Goal: Communication & Community: Answer question/provide support

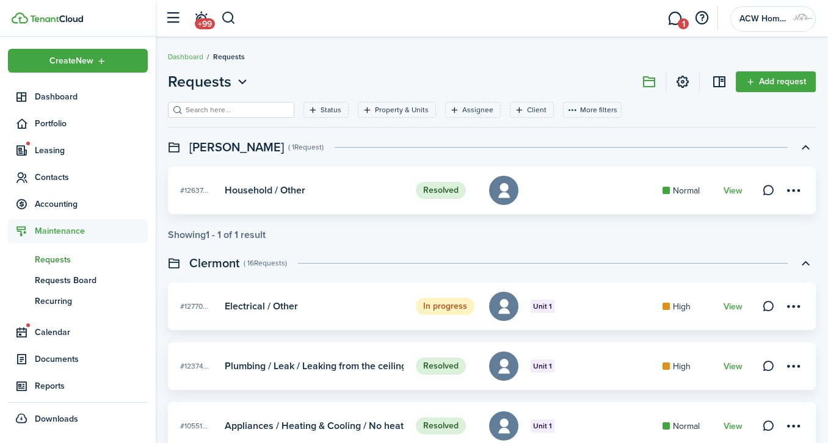
drag, startPoint x: 0, startPoint y: 0, endPoint x: 49, endPoint y: 175, distance: 182.1
click at [49, 175] on span "Contacts" at bounding box center [91, 177] width 113 height 13
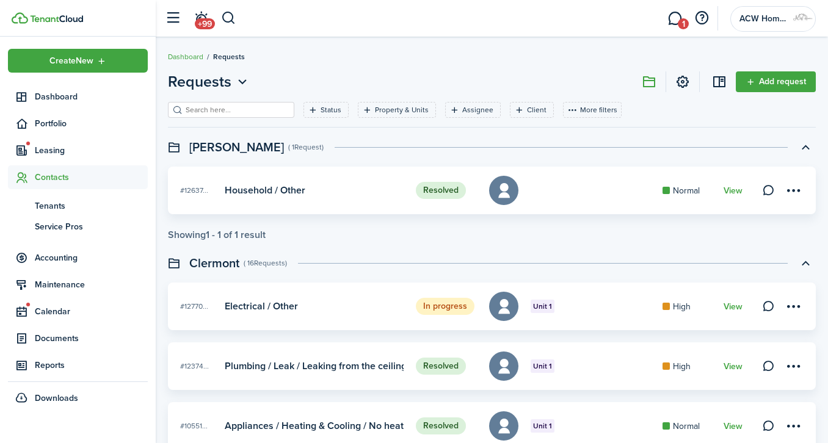
click at [53, 205] on span "Tenants" at bounding box center [91, 206] width 113 height 13
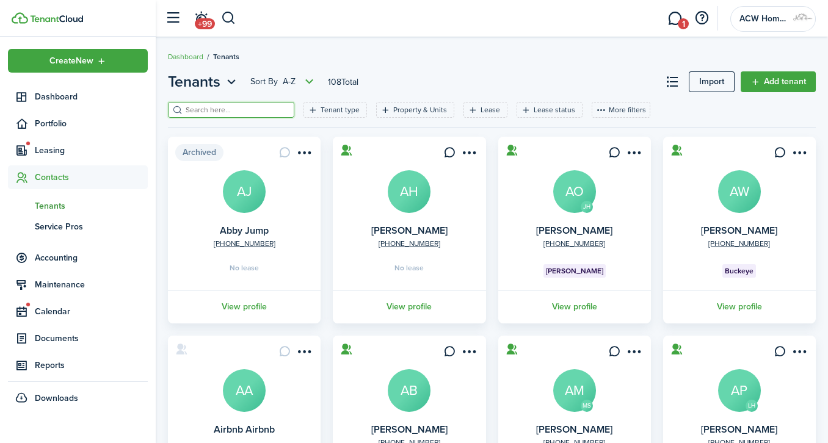
click at [240, 108] on input "search" at bounding box center [236, 110] width 107 height 12
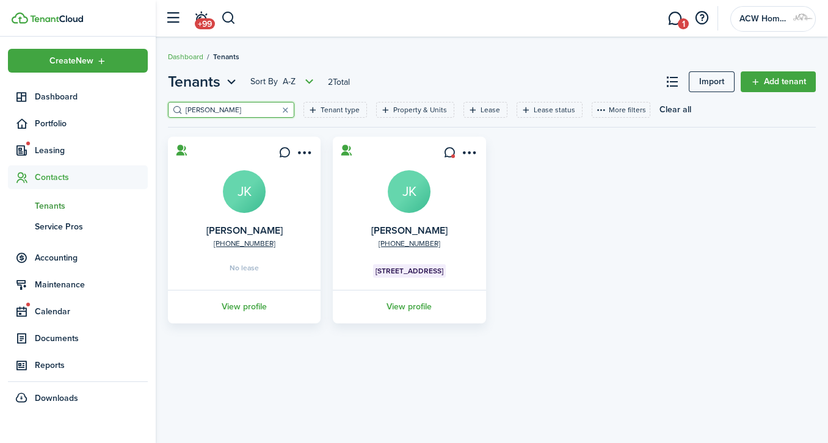
type input "[PERSON_NAME]"
click at [424, 306] on link "View profile" at bounding box center [409, 307] width 156 height 34
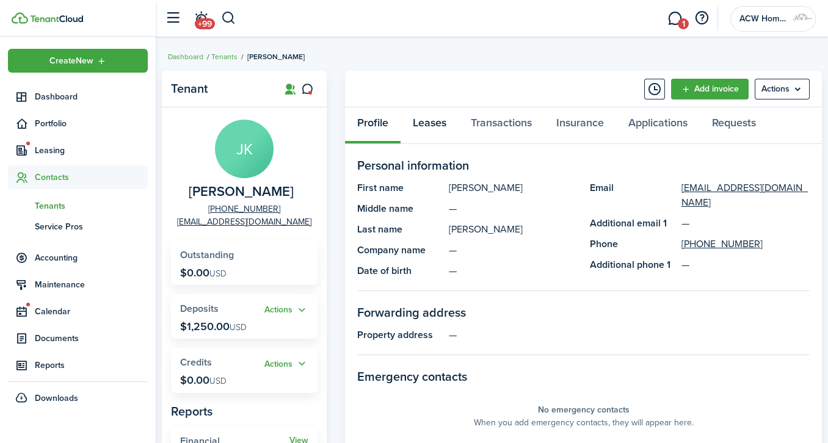
click at [431, 123] on link "Leases" at bounding box center [430, 125] width 58 height 37
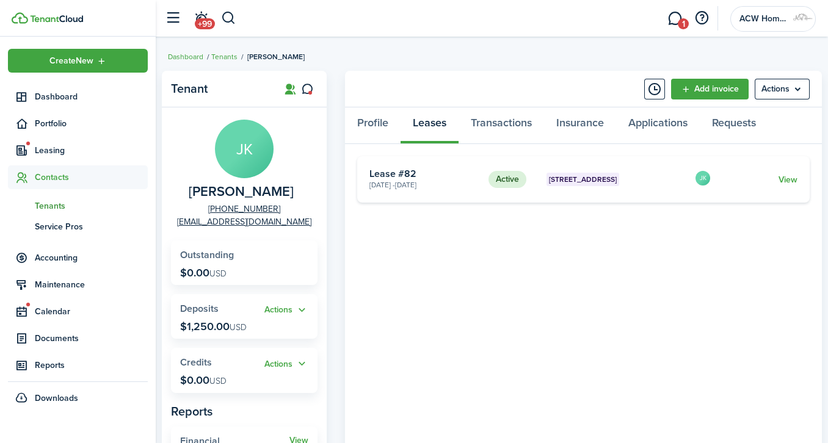
click at [792, 183] on link "View" at bounding box center [788, 179] width 19 height 13
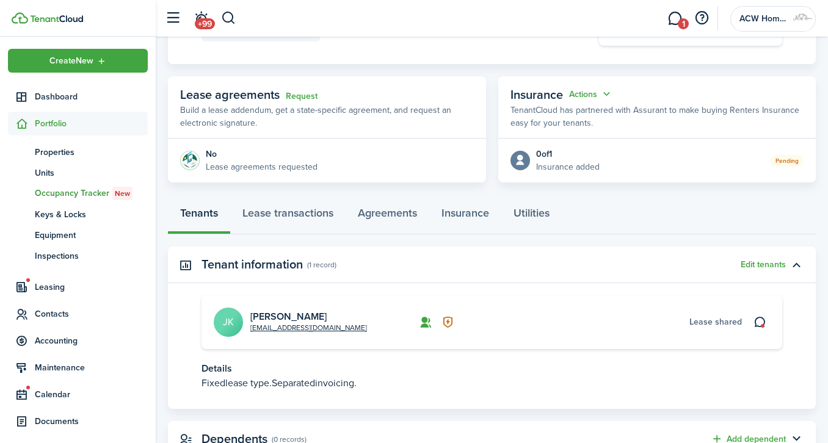
scroll to position [232, 0]
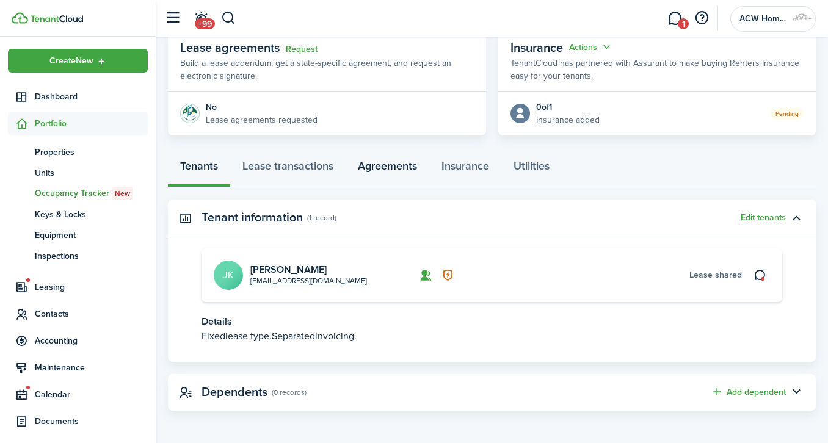
click at [409, 164] on link "Agreements" at bounding box center [388, 169] width 84 height 37
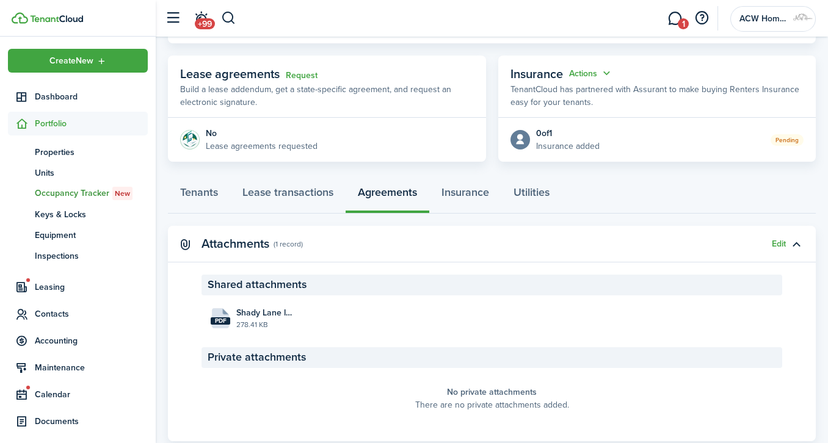
scroll to position [211, 0]
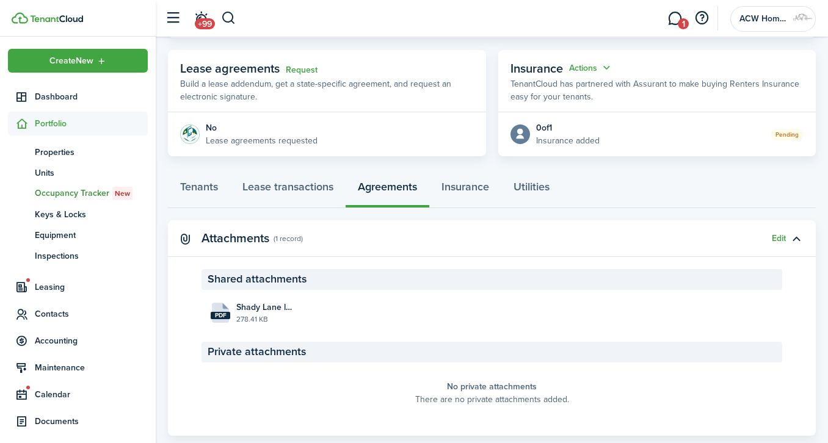
click at [780, 238] on button "Edit" at bounding box center [779, 239] width 14 height 10
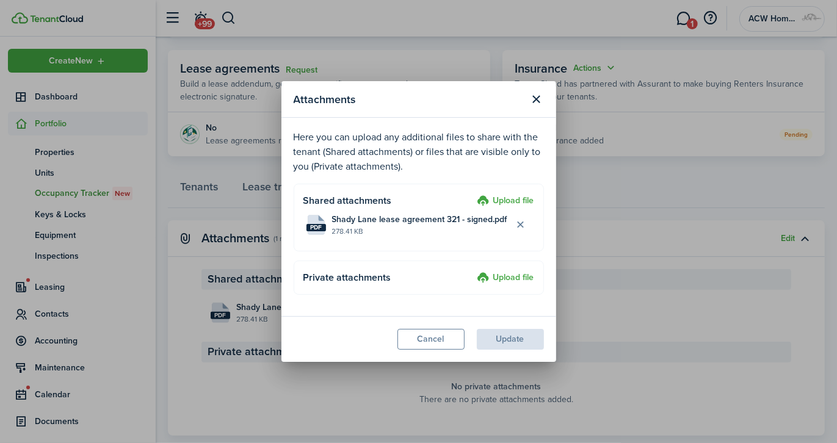
click at [520, 200] on label "Upload file" at bounding box center [506, 201] width 57 height 15
click at [473, 194] on input "Upload file" at bounding box center [473, 194] width 0 height 0
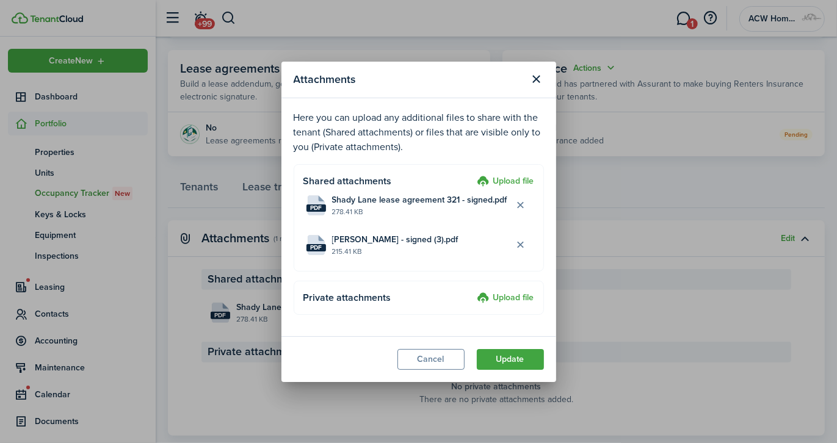
click at [511, 359] on button "Update" at bounding box center [510, 359] width 67 height 21
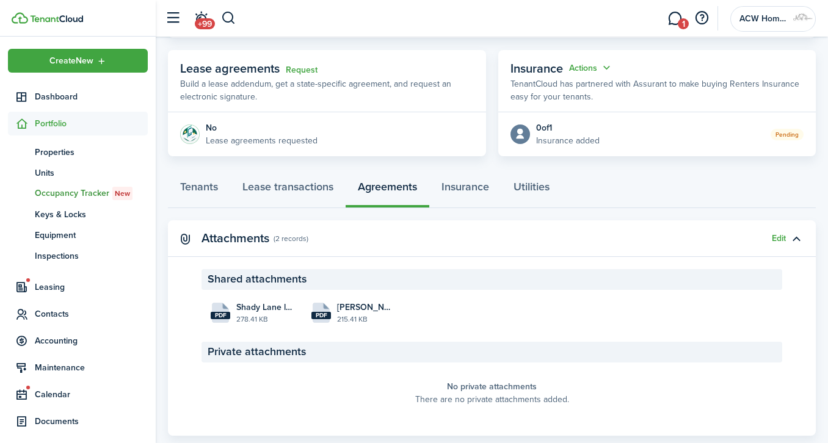
click at [677, 16] on link "1" at bounding box center [674, 18] width 23 height 31
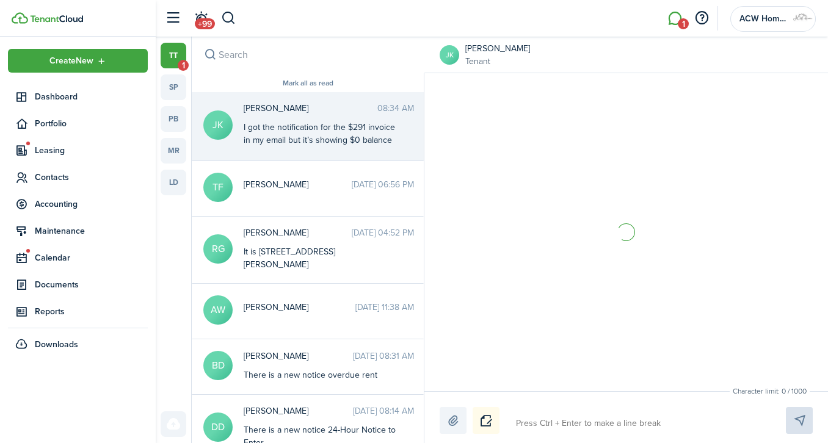
scroll to position [1459, 0]
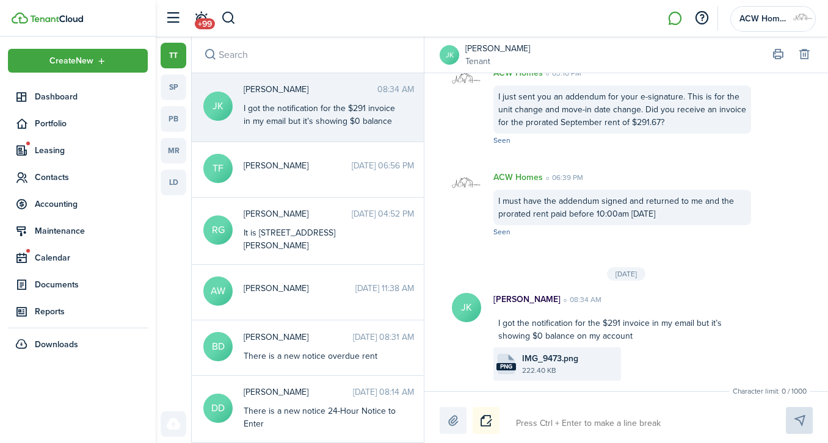
click at [542, 370] on file-size "222.40 KB" at bounding box center [570, 370] width 96 height 11
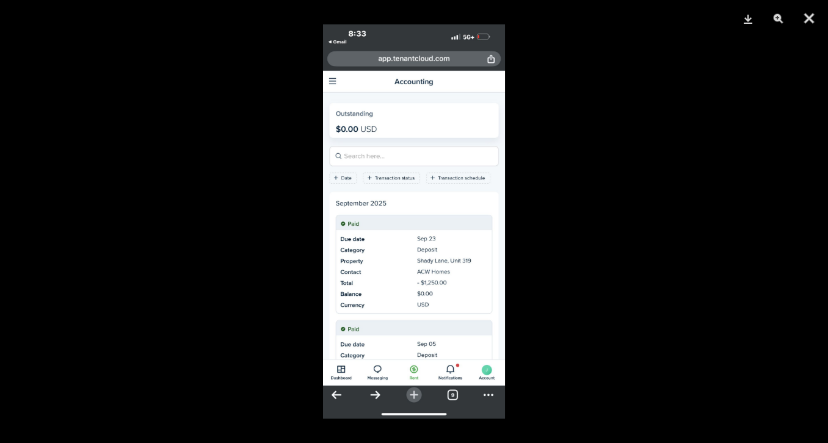
click at [812, 16] on button "Close" at bounding box center [809, 18] width 31 height 37
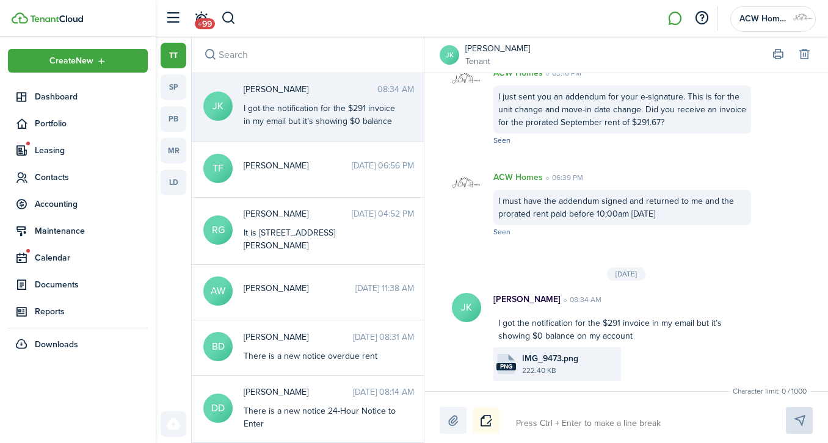
click at [497, 48] on link "[PERSON_NAME]" at bounding box center [497, 48] width 65 height 13
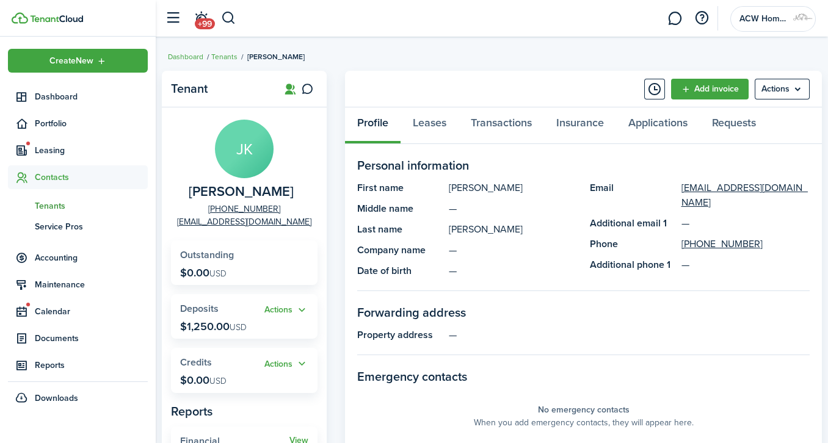
click at [705, 97] on link "Add invoice" at bounding box center [710, 89] width 78 height 21
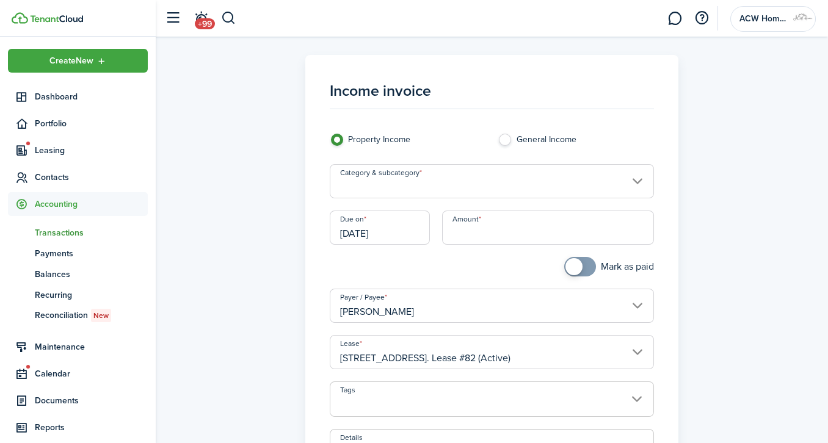
click at [628, 180] on input "Category & subcategory" at bounding box center [492, 181] width 324 height 34
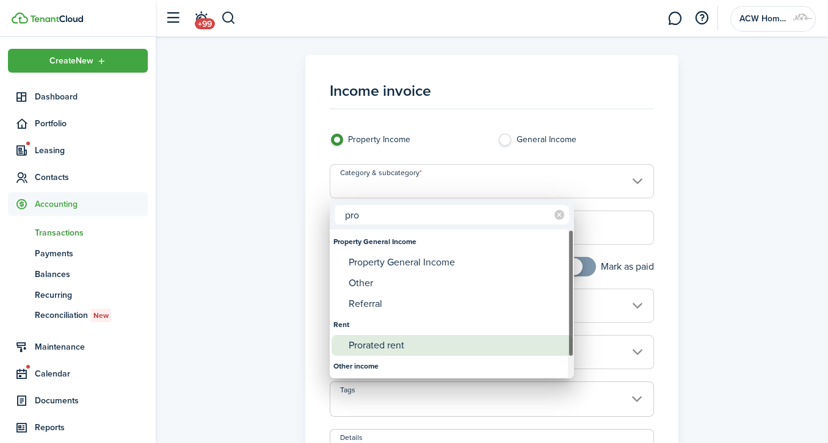
type input "pro"
click at [385, 340] on div "Prorated rent" at bounding box center [457, 345] width 216 height 21
type input "Rent / Prorated rent"
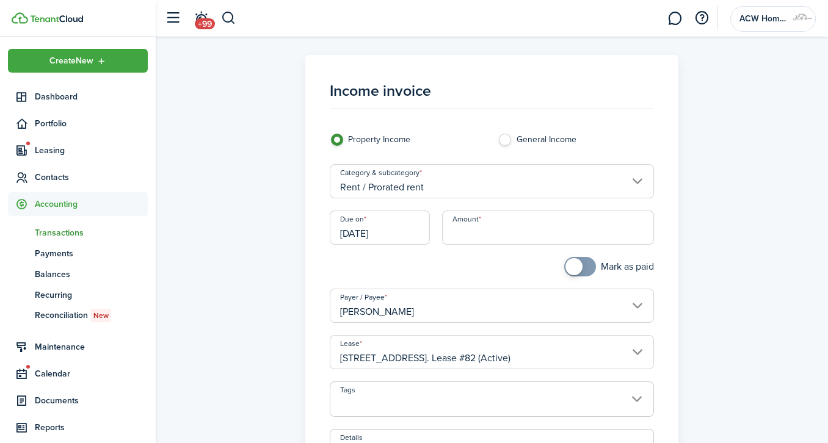
click at [498, 231] on input "Amount" at bounding box center [548, 228] width 212 height 34
type input "$291.67"
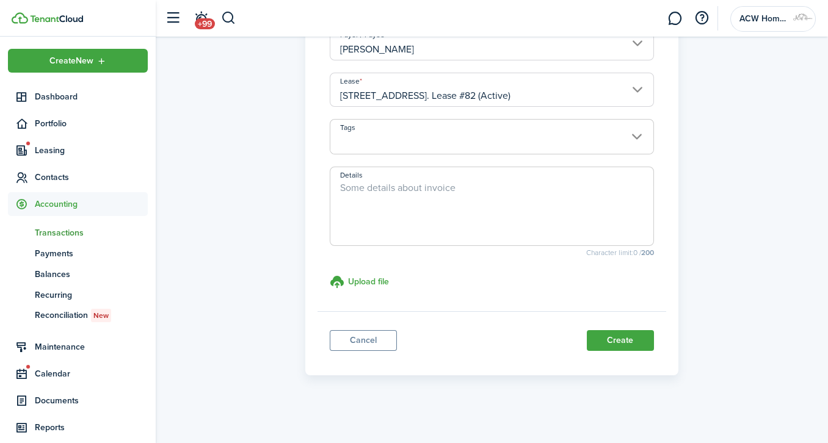
scroll to position [263, 0]
click at [546, 212] on textarea "Details" at bounding box center [491, 209] width 323 height 59
type textarea "Prorated September"
click at [630, 340] on button "Create" at bounding box center [620, 340] width 67 height 21
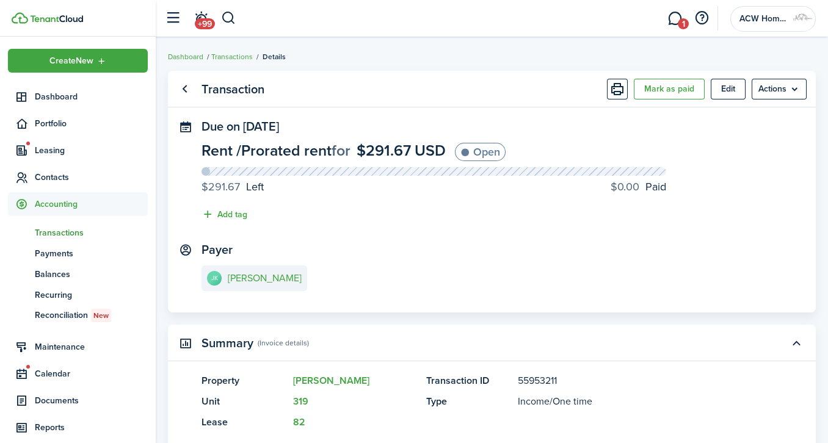
click at [671, 18] on link "1" at bounding box center [674, 18] width 23 height 31
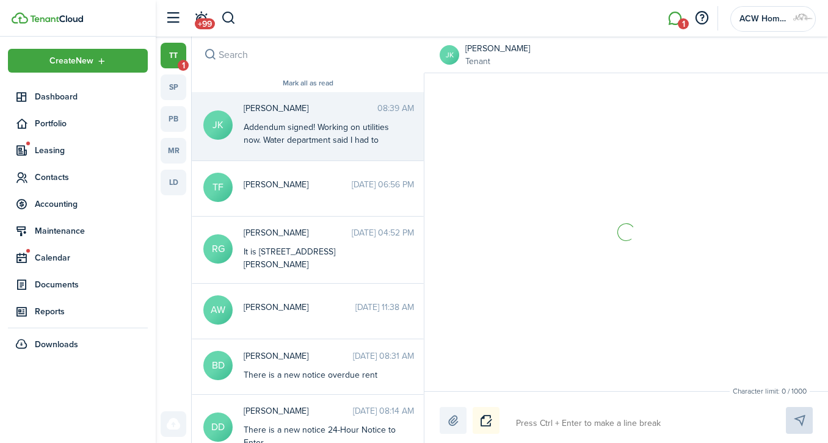
scroll to position [1564, 0]
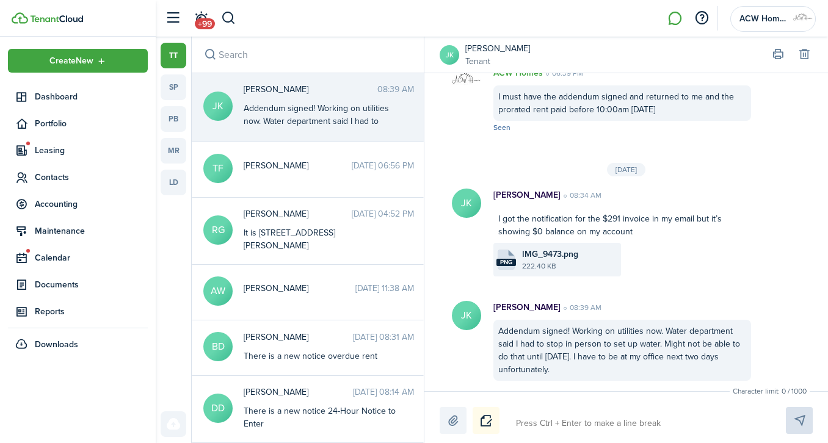
click at [563, 423] on textarea at bounding box center [637, 423] width 250 height 21
type textarea "I"
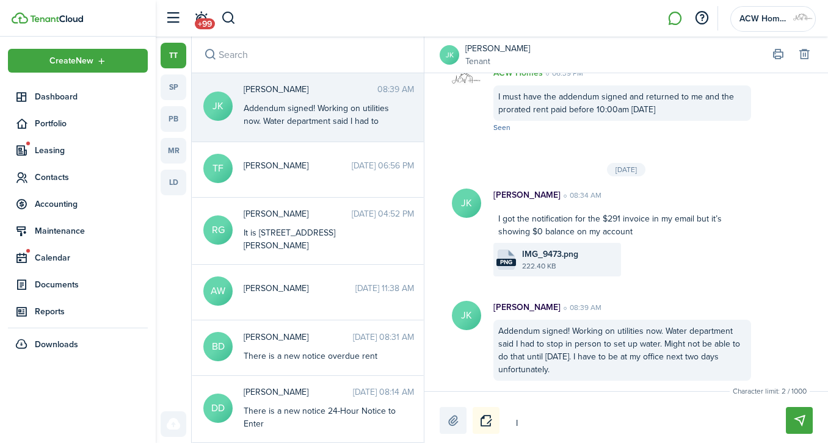
type textarea "I j"
type textarea "I ju"
type textarea "I jus"
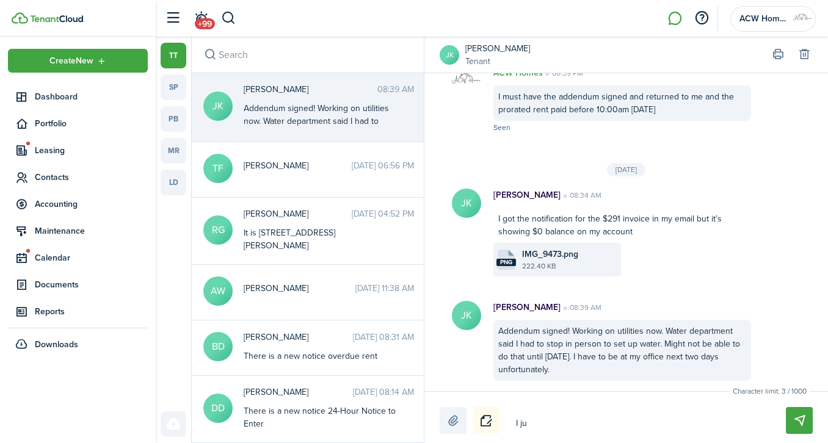
type textarea "I jus"
type textarea "I just"
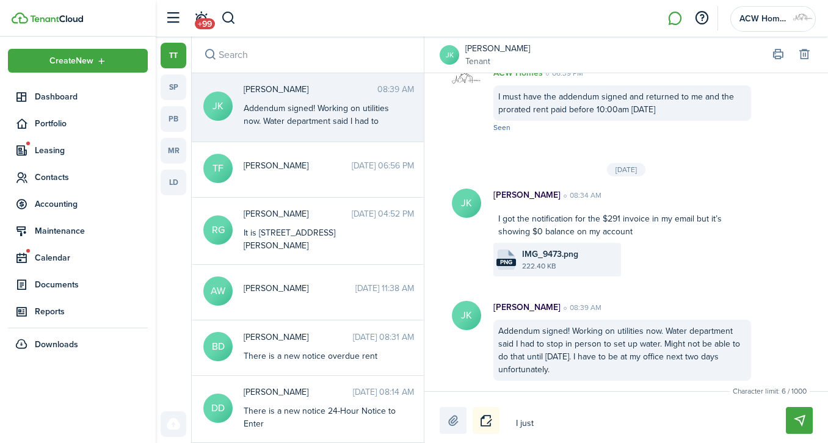
type textarea "I just r"
type textarea "I just re"
type textarea "I just res"
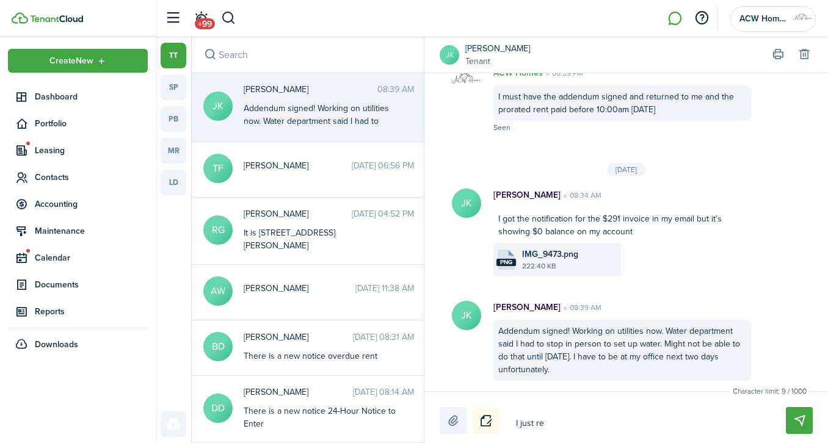
type textarea "I just res"
type textarea "I just rese"
type textarea "I just resen"
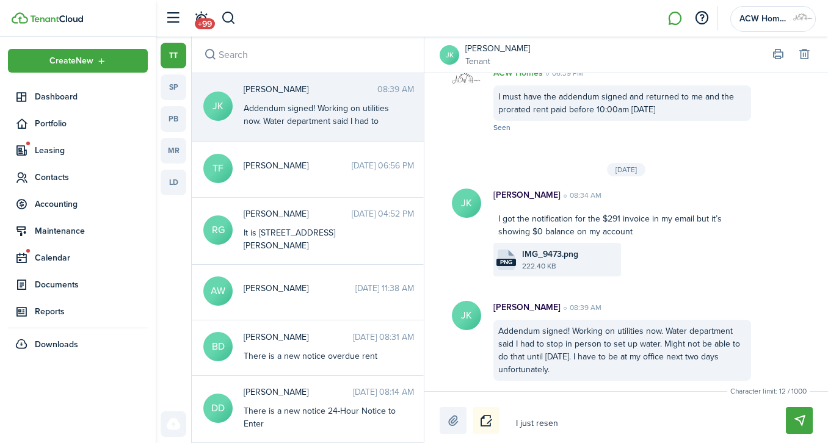
type textarea "I just resent"
type textarea "I just resent t"
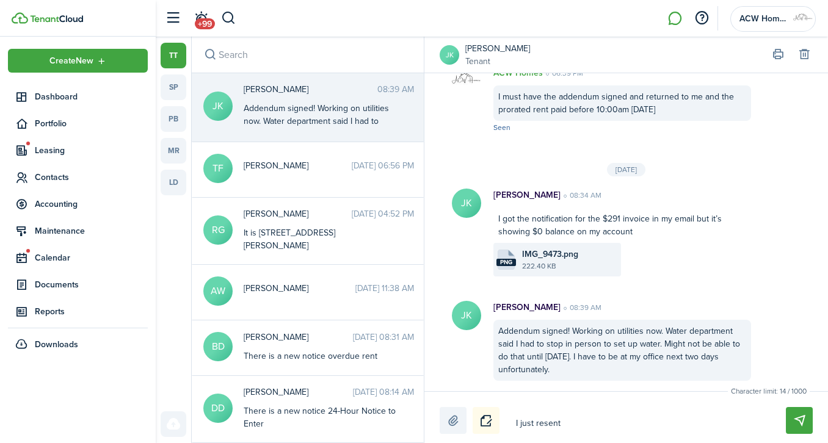
type textarea "I just resent t"
type textarea "I just resent th"
type textarea "I just resent the"
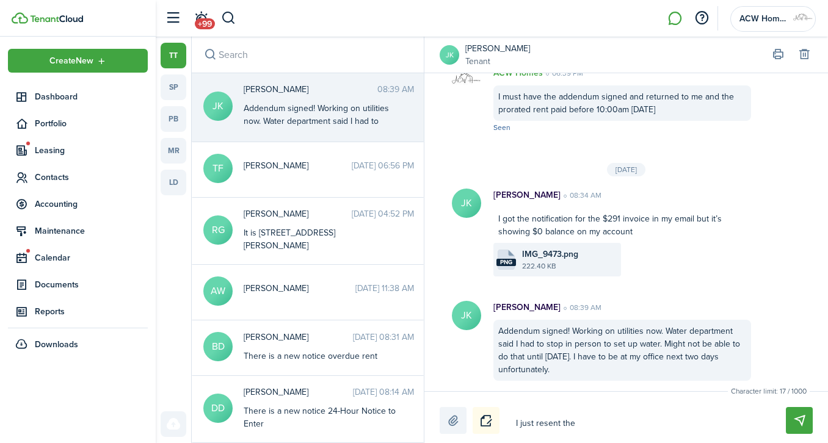
type textarea "I just resent the"
type textarea "I just resent the i"
type textarea "I just resent the in"
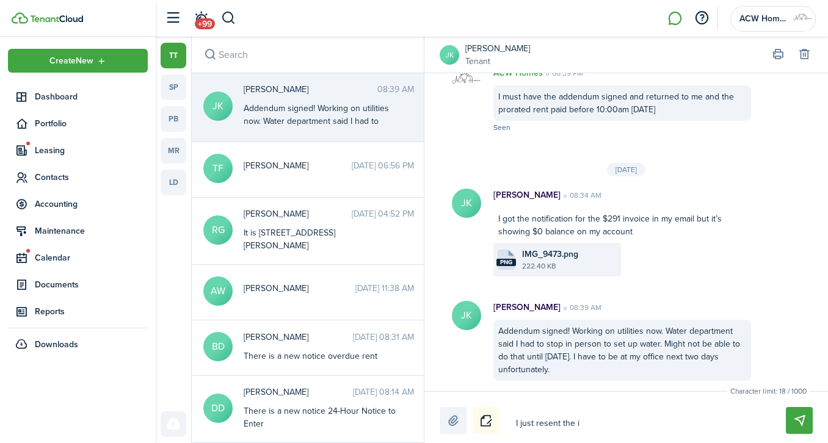
type textarea "I just resent the in"
type textarea "I just resent the inv"
type textarea "I just resent the invo"
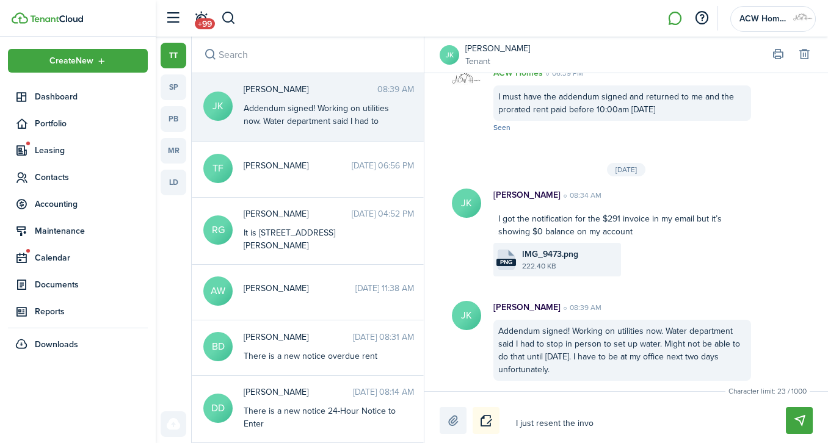
type textarea "I just resent the invoi"
type textarea "I just resent the invoic"
type textarea "I just resent the invoice"
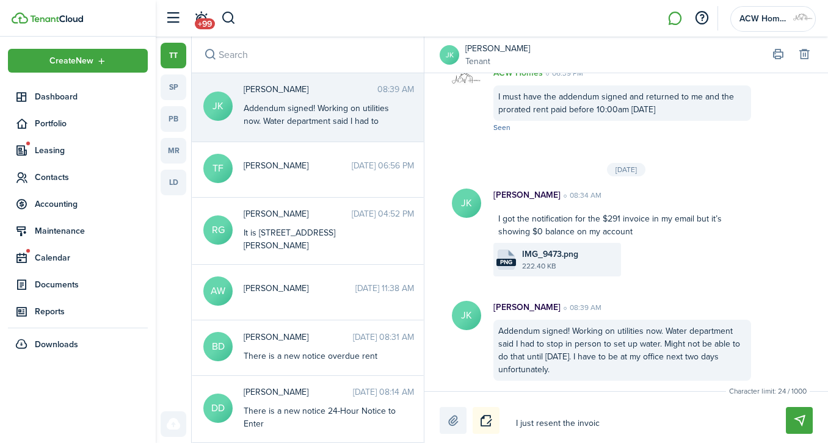
type textarea "I just resent the invoice"
type textarea "I just resent the invoice."
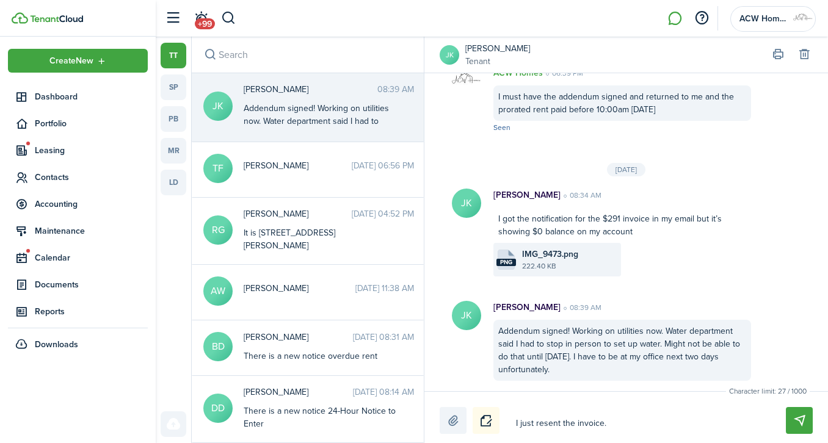
type textarea "I just resent the invoice. F"
type textarea "I just resent the invoice. Fr"
type textarea "I just resent the invoice. Fri"
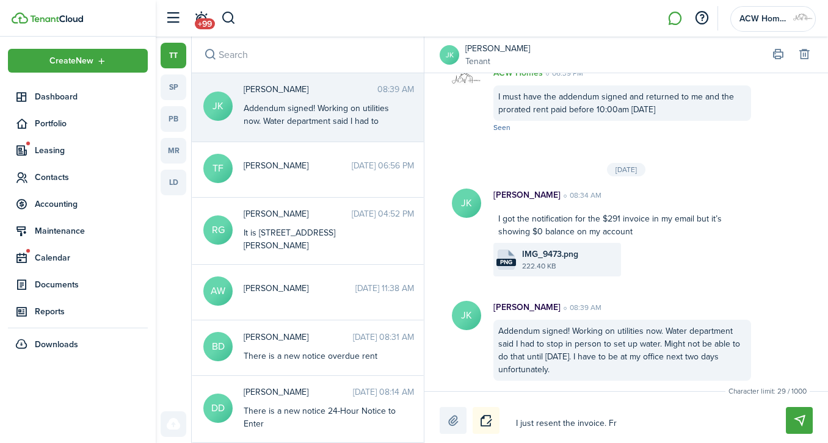
type textarea "I just resent the invoice. Fri"
type textarea "I just resent the invoice. Frid"
type textarea "I just resent the invoice. [PERSON_NAME]"
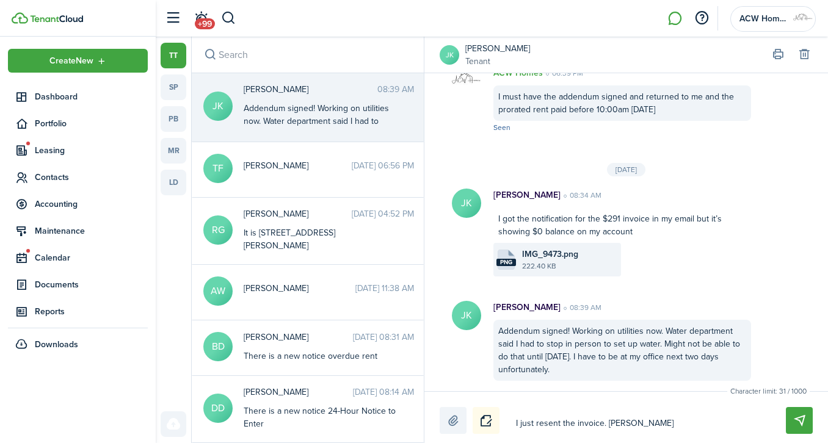
type textarea "I just resent the invoice. [DATE]"
type textarea "I just resent the invoice. [DATE] i"
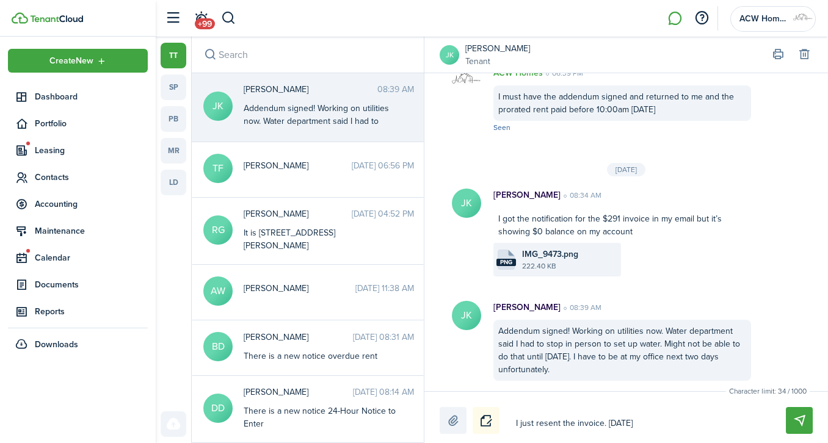
type textarea "I just resent the invoice. [DATE] i"
type textarea "I just resent the invoice. [DATE] is"
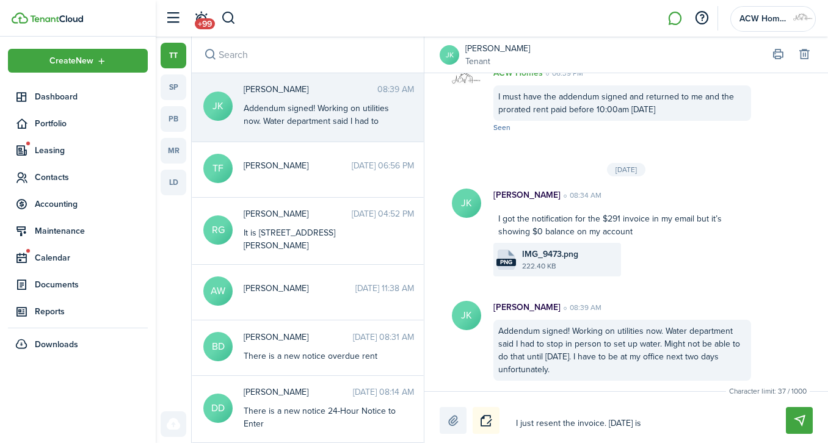
type textarea "I just resent the invoice. [DATE] is f"
type textarea "I just resent the invoice. [DATE] is fi"
type textarea "I just resent the invoice. [DATE] is fin"
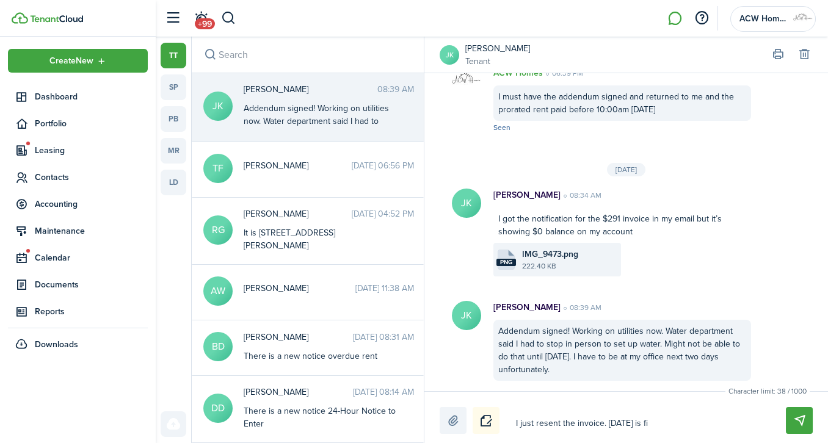
type textarea "I just resent the invoice. [DATE] is fin"
type textarea "I just resent the invoice. [DATE] is fine"
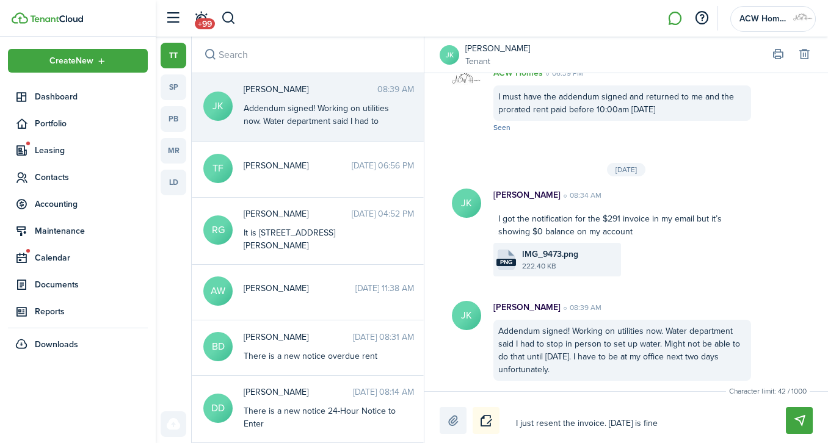
type textarea "I just resent the invoice. [DATE] is fine f"
type textarea "I just resent the invoice. [DATE] is fine fo"
type textarea "I just resent the invoice. [DATE] is fine for"
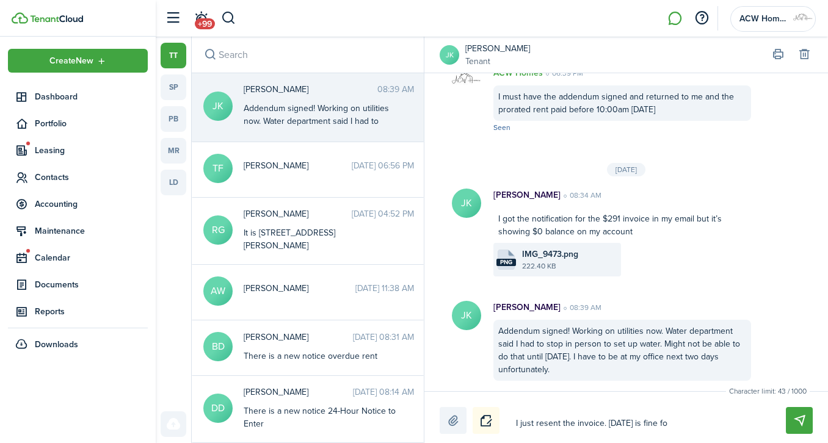
type textarea "I just resent the invoice. [DATE] is fine for"
type textarea "I just resent the invoice. [DATE] is fine for w"
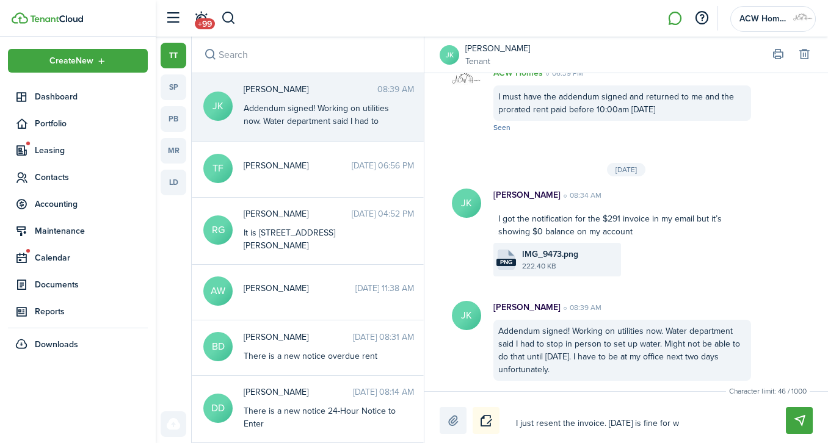
type textarea "I just resent the invoice. [DATE] is fine for wa"
type textarea "I just resent the invoice. [DATE] is fine for wat"
type textarea "I just resent the invoice. [DATE] is fine for wate"
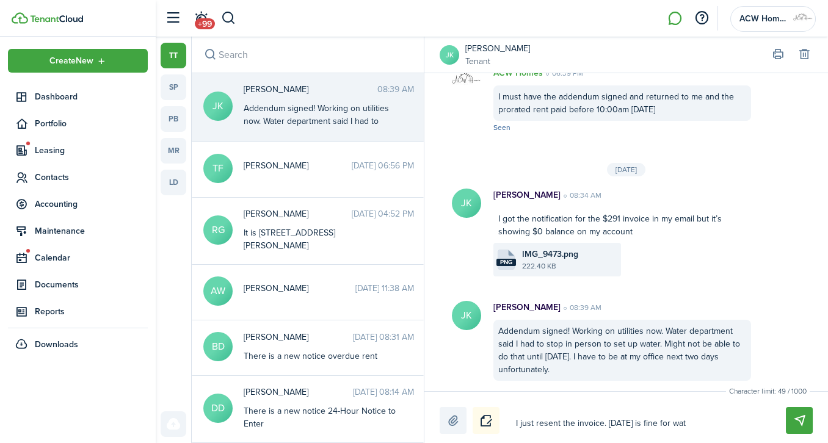
type textarea "I just resent the invoice. [DATE] is fine for wate"
type textarea "I just resent the invoice. [DATE] is fine for water"
type textarea "I just resent the invoice. [DATE] is fine for water."
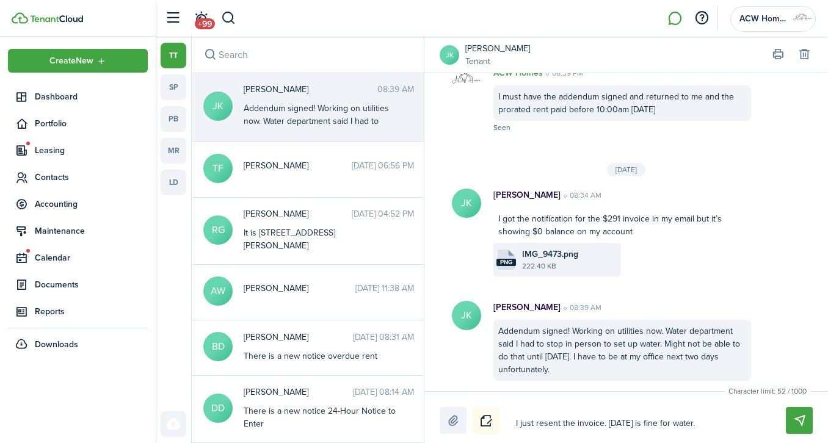
type textarea "I just resent the invoice. [DATE] is fine for water."
type textarea "I just resent the invoice. [DATE] is fine for water"
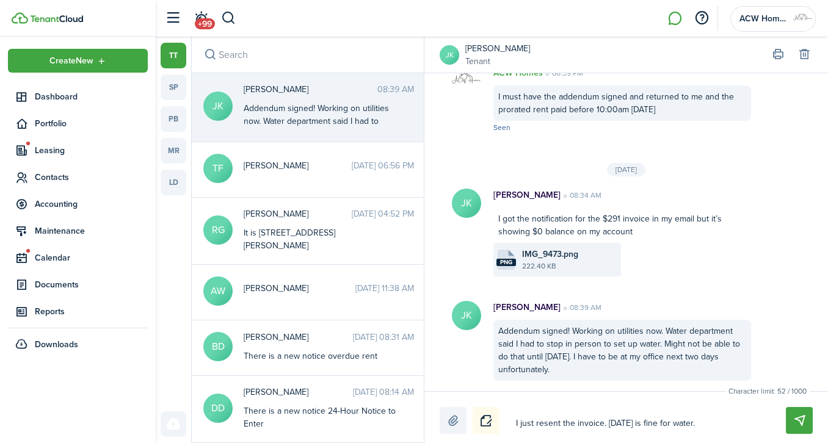
type textarea "I just resent the invoice. [DATE] is fine for water"
type textarea "I just resent the invoice. [DATE] is fine for wate"
type textarea "I just resent the invoice. [DATE] is fine for wat"
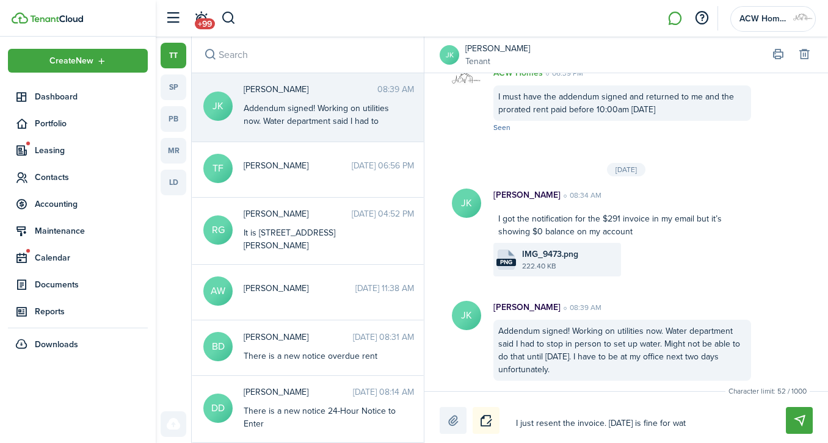
type textarea "I just resent the invoice. [DATE] is fine for wa"
type textarea "I just resent the invoice. [DATE] is fine for w"
type textarea "I just resent the invoice. [DATE] is fine for"
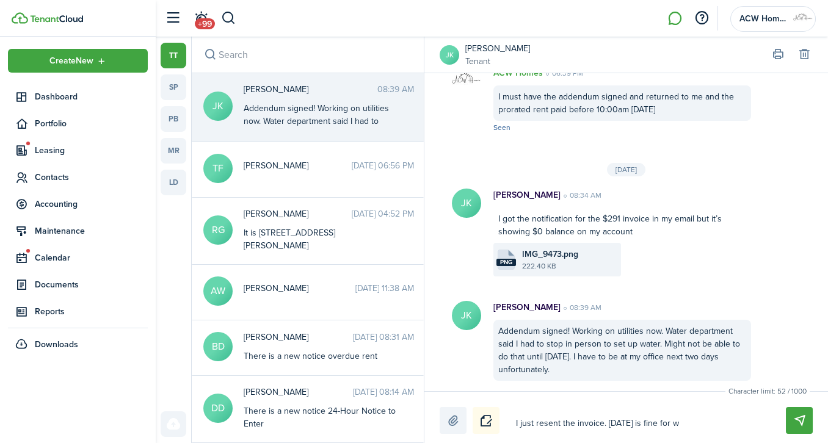
type textarea "I just resent the invoice. [DATE] is fine for"
type textarea "I just resent the invoice. [DATE] is fine fo"
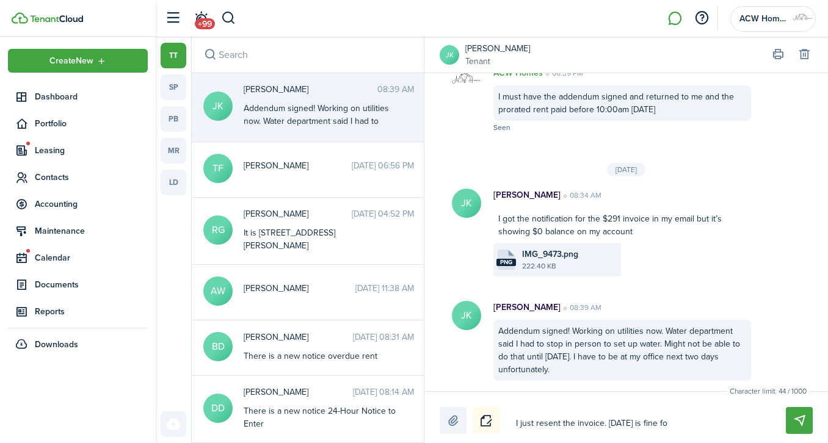
type textarea "I just resent the invoice. [DATE] is fine f"
type textarea "I just resent the invoice. [DATE] is fine"
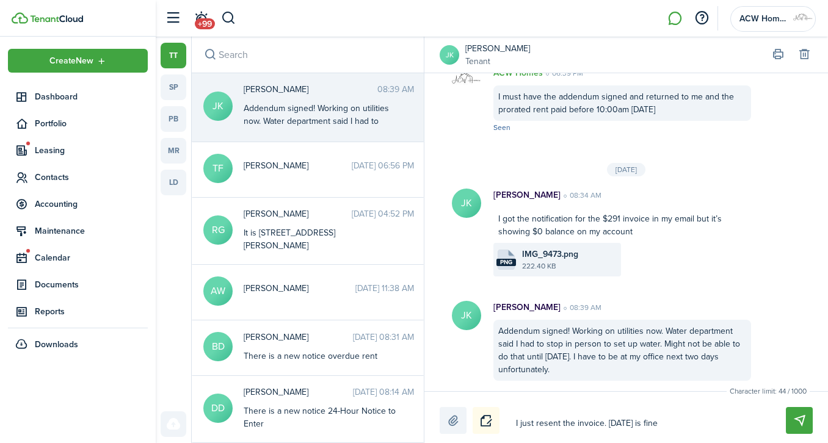
type textarea "I just resent the invoice. [DATE] is fine"
type textarea "I just resent the invoice. [DATE] is fin"
type textarea "I just resent the invoice. [DATE] is fi"
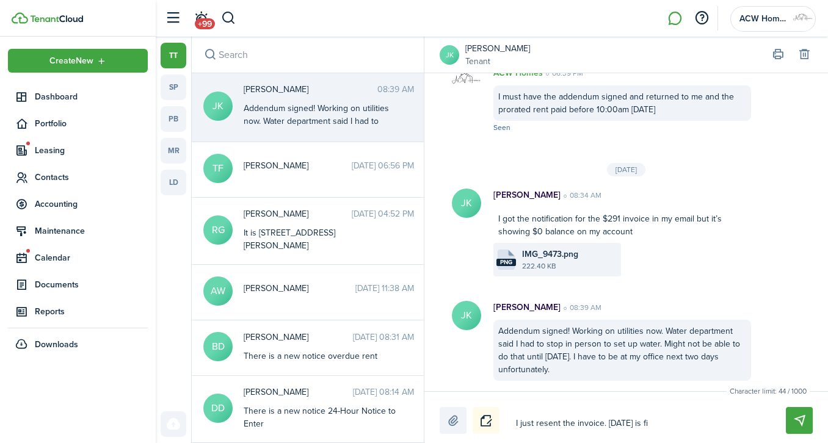
type textarea "I just resent the invoice. [DATE] is f"
type textarea "I just resent the invoice. [DATE] is"
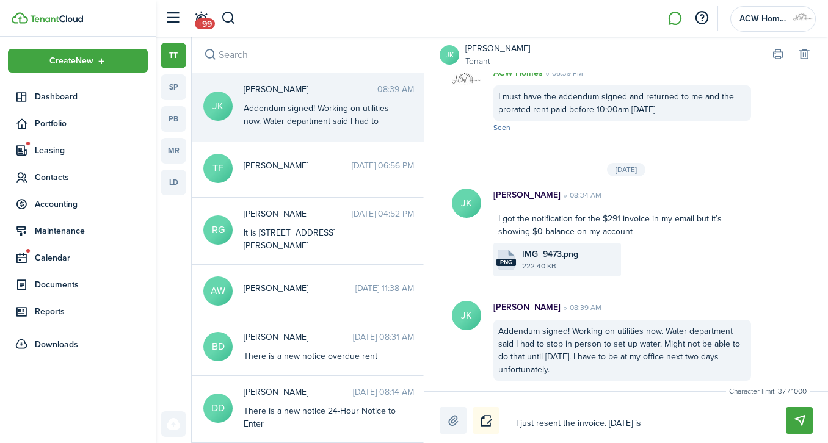
type textarea "I just resent the invoice. [DATE] is"
type textarea "I just resent the invoice. [DATE] i"
type textarea "I just resent the invoice. [DATE]"
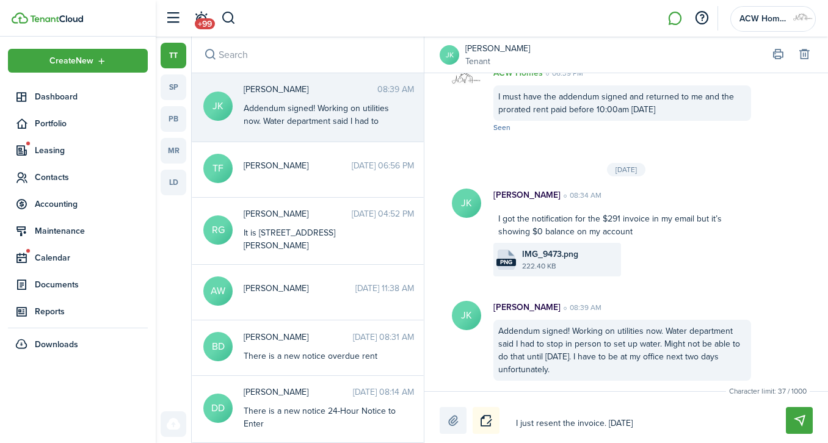
type textarea "I just resent the invoice. [DATE]"
type textarea "I just resent the invoice. [PERSON_NAME]"
type textarea "I just resent the invoice. Frid"
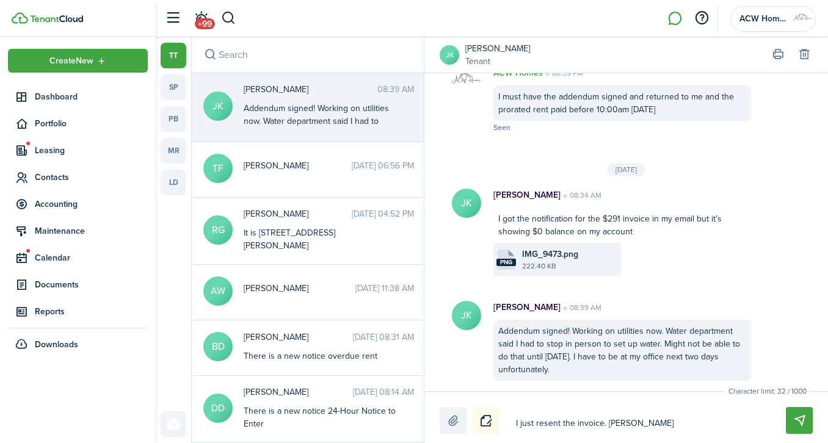
type textarea "I just resent the invoice. Frid"
type textarea "I just resent the invoice. Fri"
type textarea "I just resent the invoice. Fr"
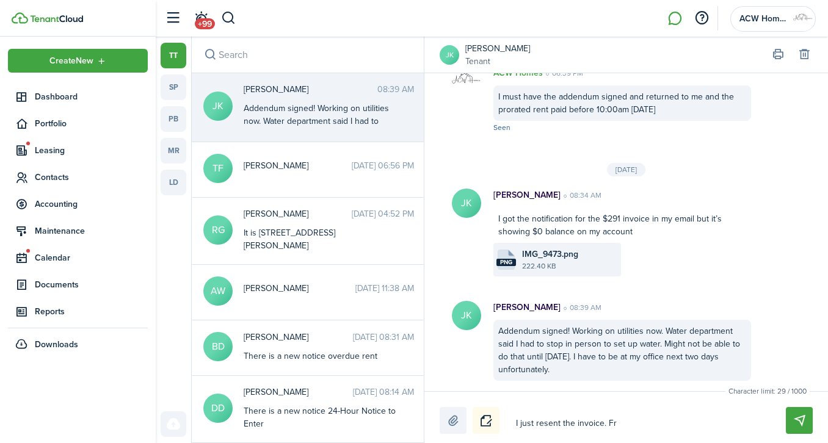
type textarea "I just resent the invoice. F"
type textarea "I just resent the invoice."
type textarea "I just resent the invoice. I"
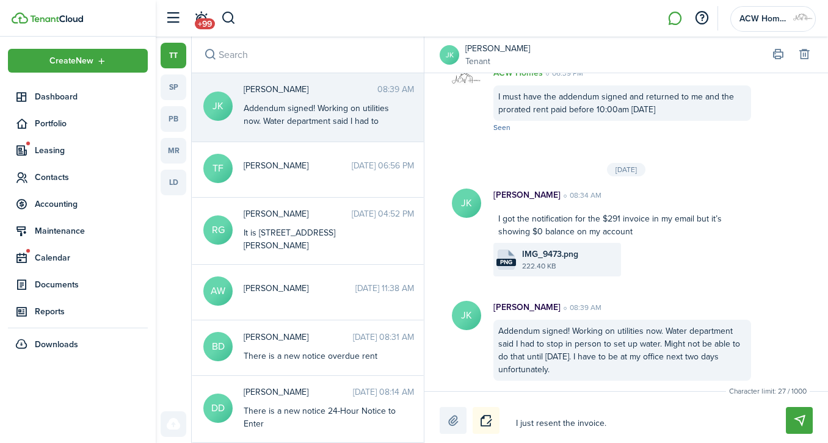
type textarea "I just resent the invoice. I"
type textarea "I just resent the invoice. If"
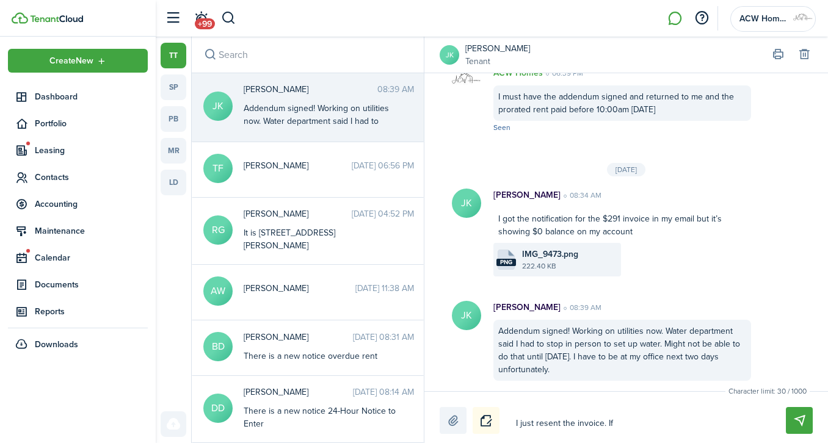
type textarea "I just resent the invoice. If y"
type textarea "I just resent the invoice. If yo"
type textarea "I just resent the invoice. If you"
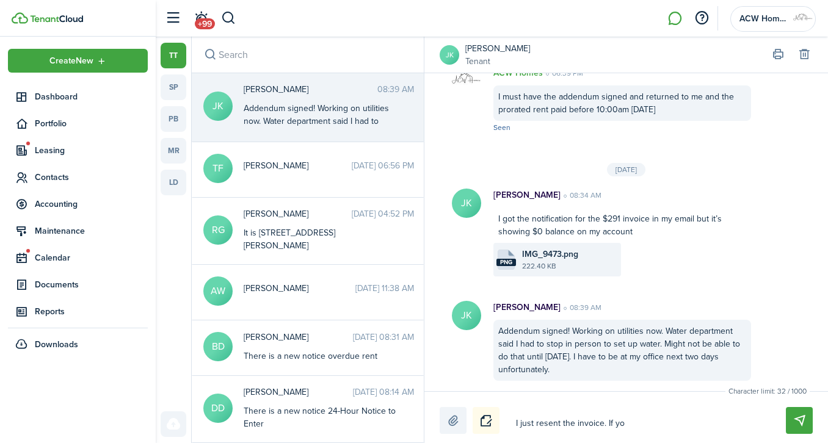
type textarea "I just resent the invoice. If you"
type textarea "I just resent the invoice. If you c"
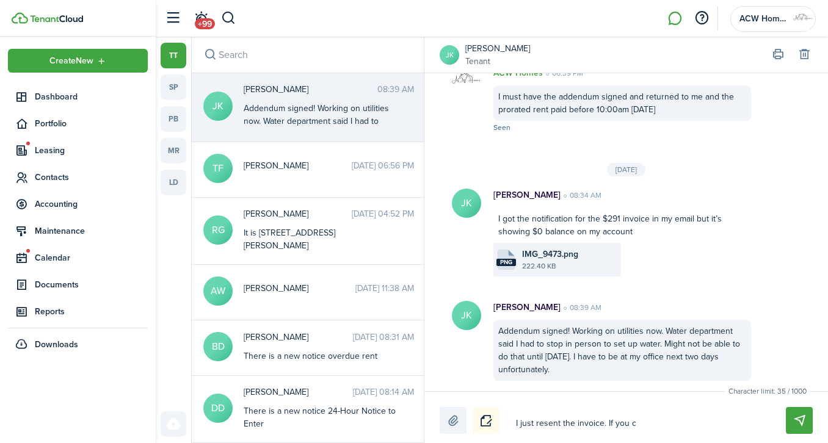
type textarea "I just resent the invoice. If you ca"
type textarea "I just resent the invoice. If you can"
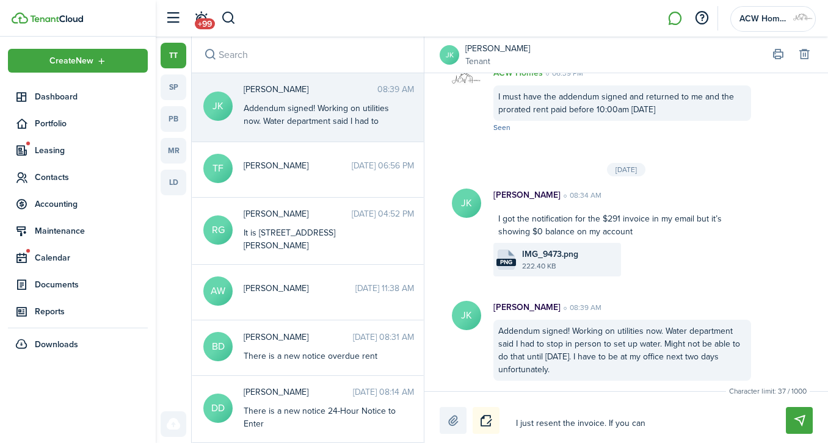
type textarea "I just resent the invoice. If you can"
type textarea "I just resent the invoice. If you can g"
type textarea "I just resent the invoice. If you can ge"
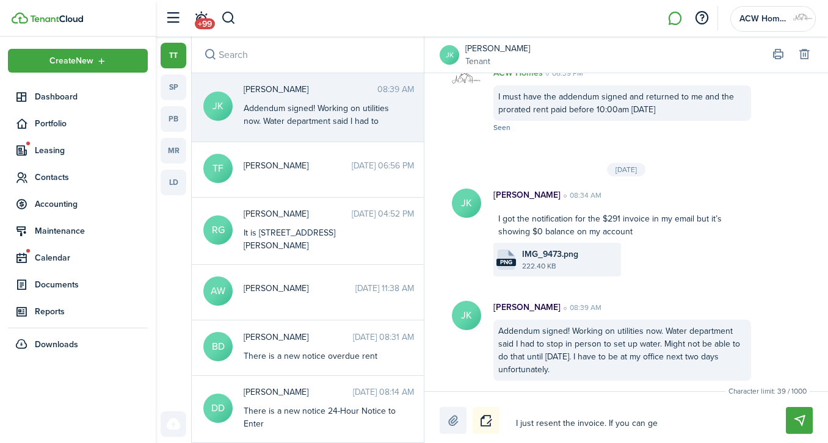
type textarea "I just resent the invoice. If you can get"
type textarea "I just resent the invoice. If you can get e"
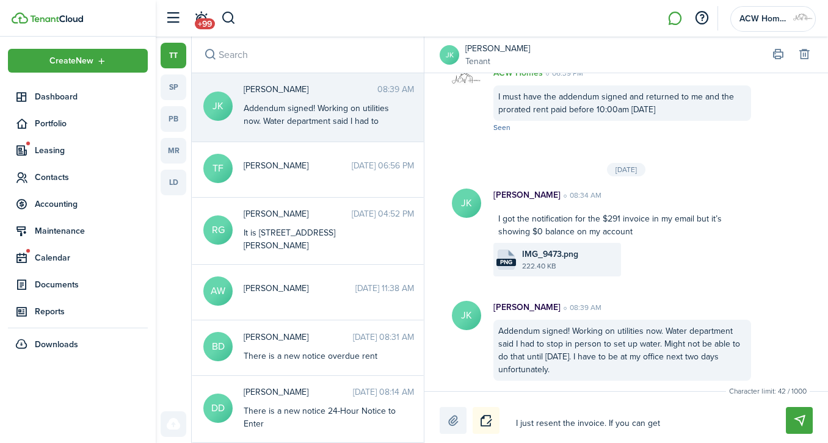
type textarea "I just resent the invoice. If you can get e"
type textarea "I just resent the invoice. If you can get el"
type textarea "I just resent the invoice. If you can get ele"
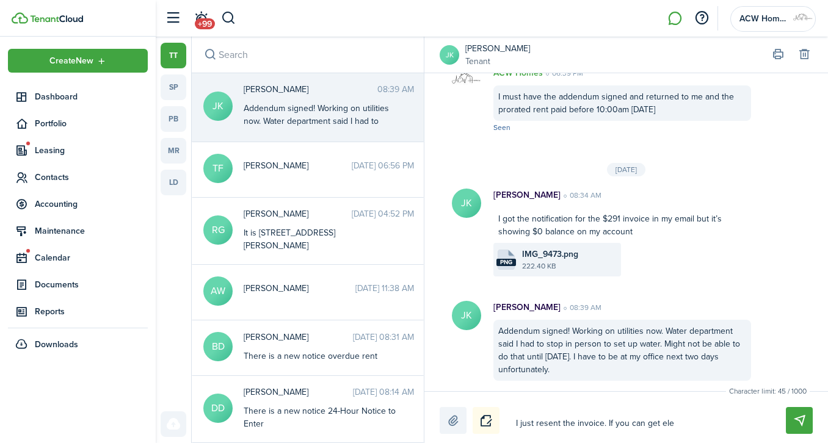
type textarea "I just resent the invoice. If you can get elec"
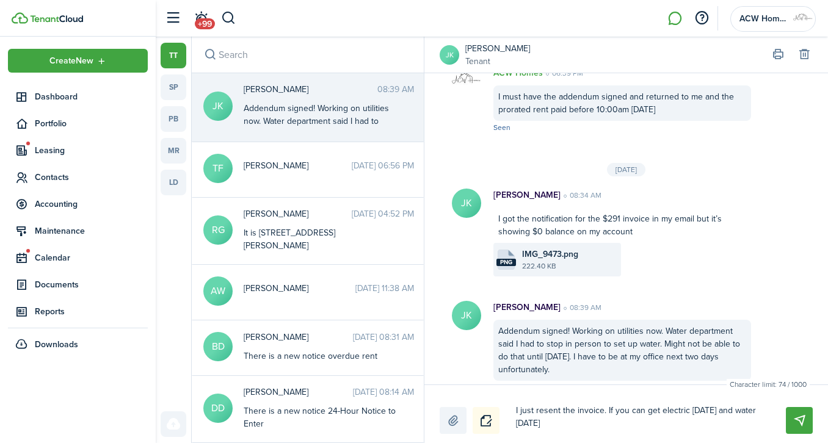
click at [607, 412] on textarea "I just resent the invoice. If you can get electric [DATE] and water [DATE]" at bounding box center [637, 418] width 250 height 34
click at [549, 428] on textarea "I just resent the invoice. If you can get electric [DATE] and water [DATE]" at bounding box center [637, 418] width 250 height 34
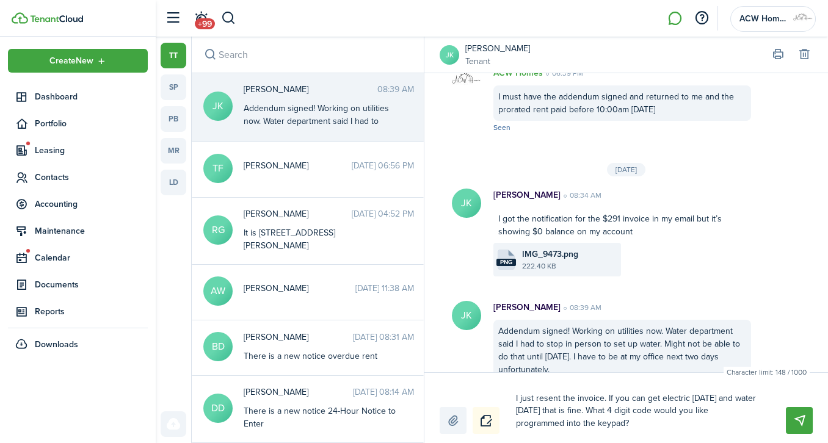
click at [803, 422] on button "Send" at bounding box center [799, 420] width 27 height 27
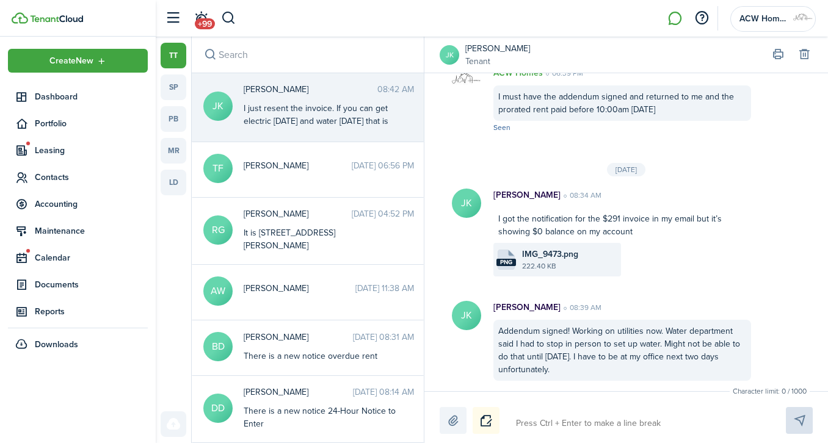
scroll to position [1668, 0]
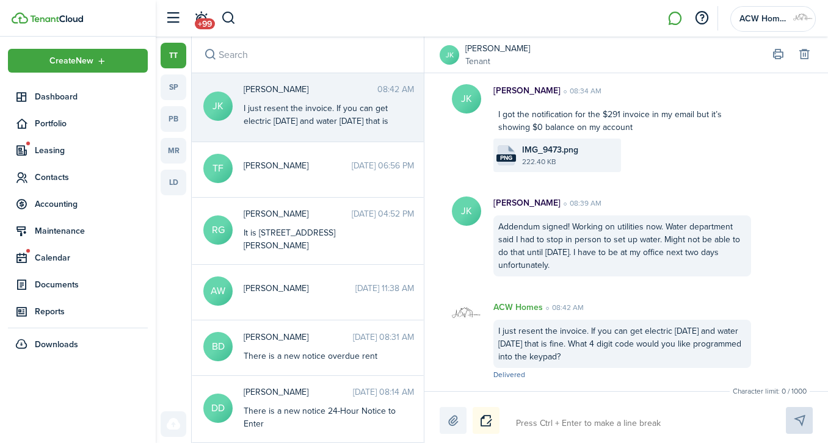
click at [451, 421] on label at bounding box center [453, 420] width 27 height 27
click at [440, 407] on input "file" at bounding box center [440, 407] width 0 height 0
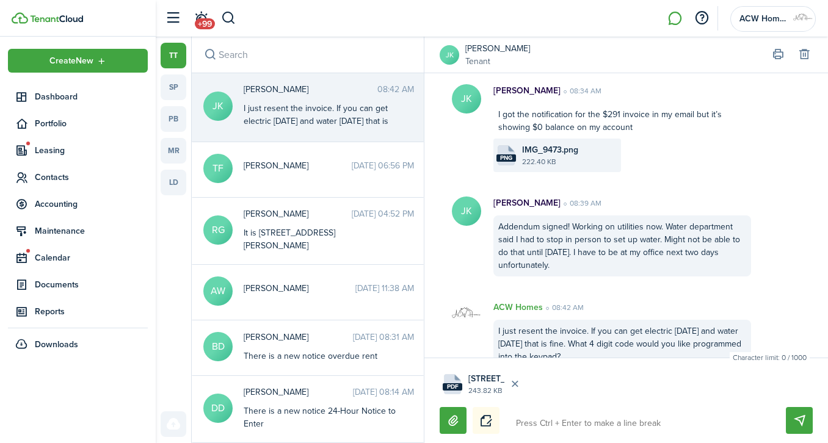
click at [805, 418] on button "Send" at bounding box center [799, 420] width 27 height 27
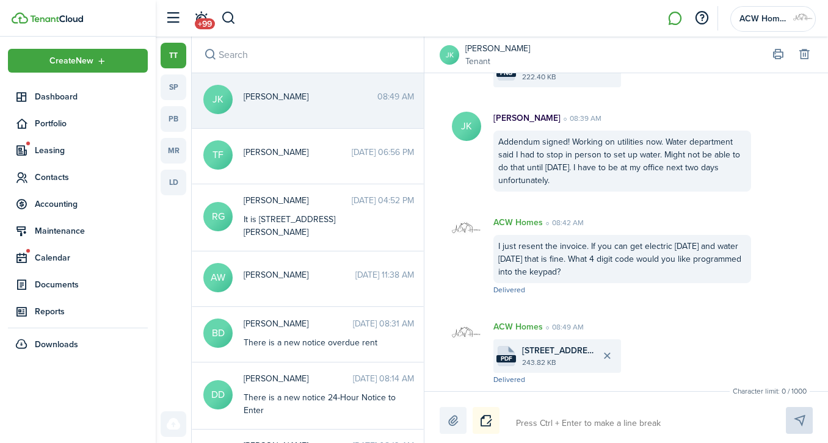
scroll to position [1758, 0]
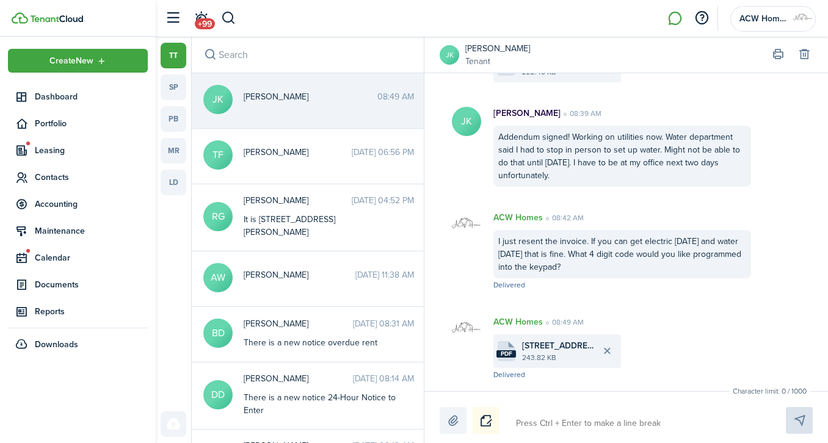
click at [320, 224] on div "It is [STREET_ADDRESS][PERSON_NAME]" at bounding box center [320, 226] width 153 height 26
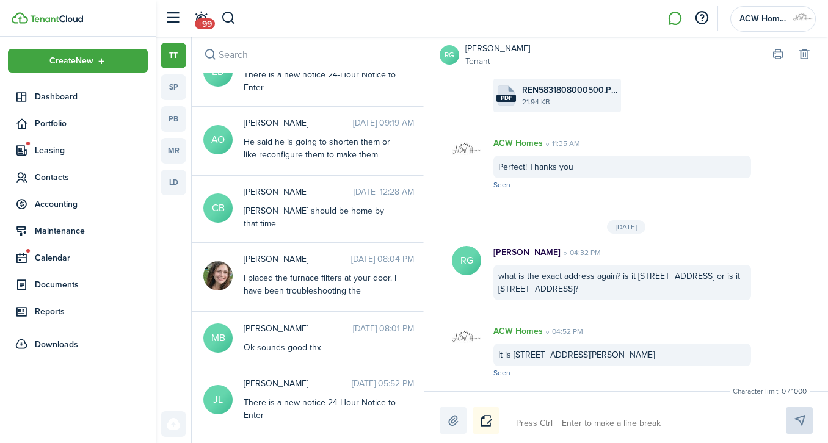
scroll to position [384, 0]
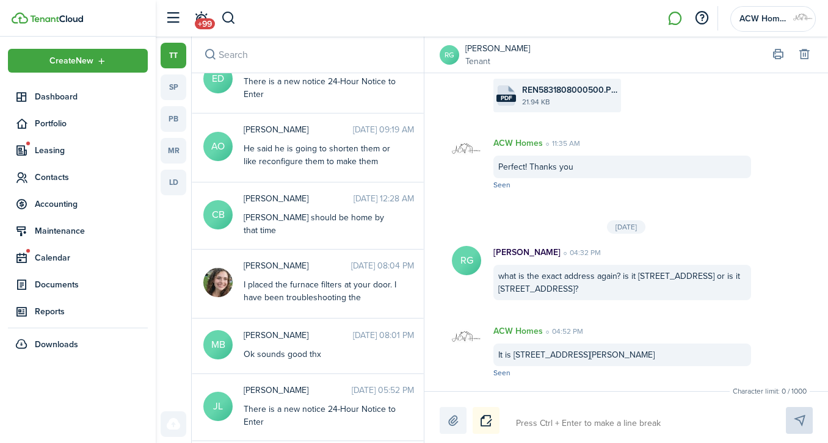
click at [311, 211] on div "[PERSON_NAME] should be home by that time" at bounding box center [320, 224] width 153 height 26
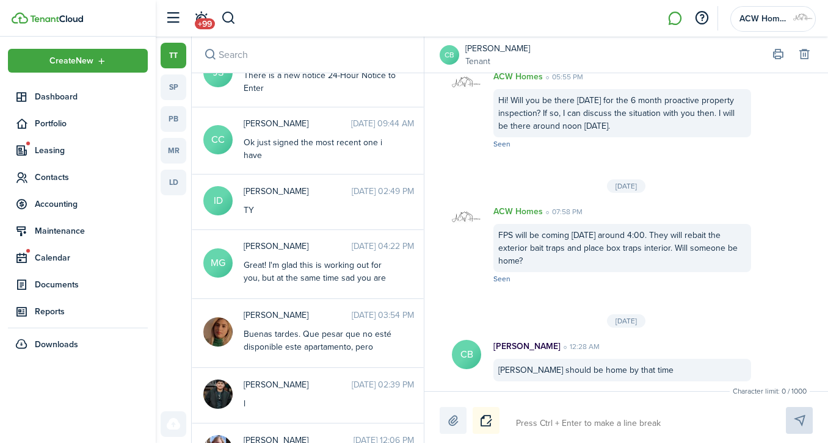
scroll to position [798, 0]
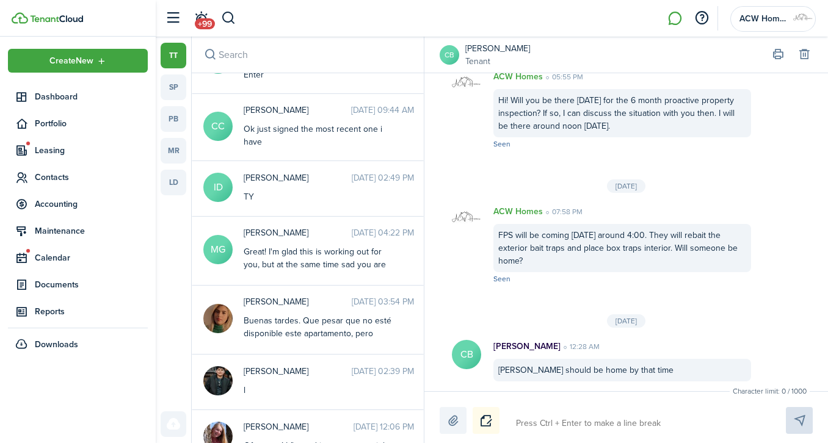
click at [304, 246] on div "Great! I'm glad this is working out for you, but at the same time sad you are l…" at bounding box center [320, 271] width 153 height 51
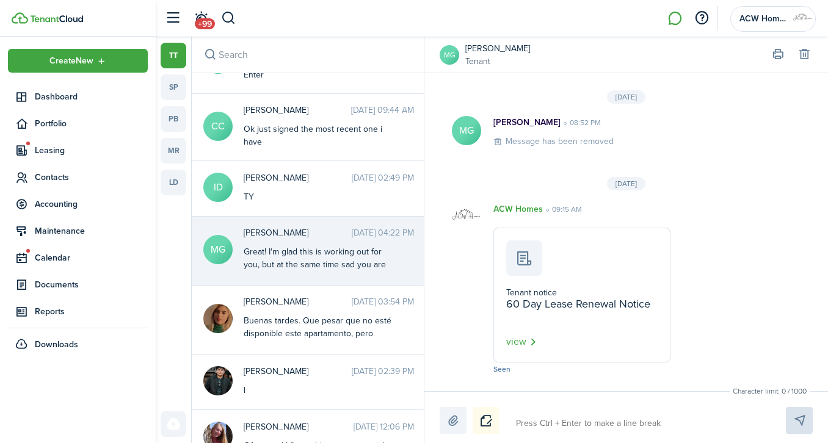
scroll to position [2603, 0]
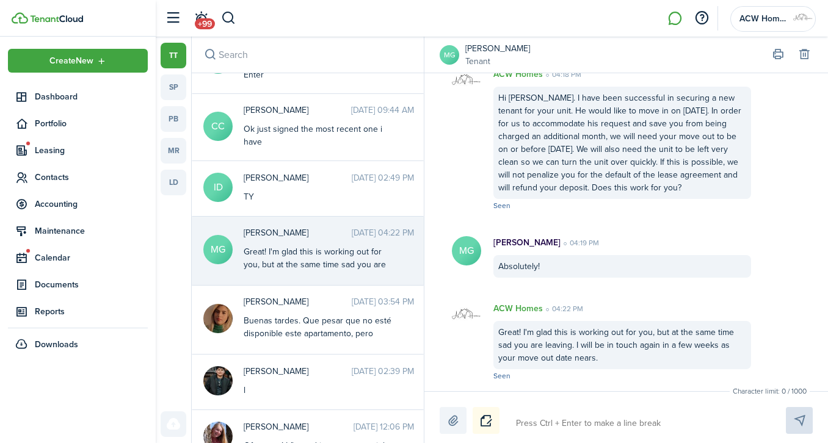
click at [175, 58] on link "tt" at bounding box center [174, 56] width 26 height 26
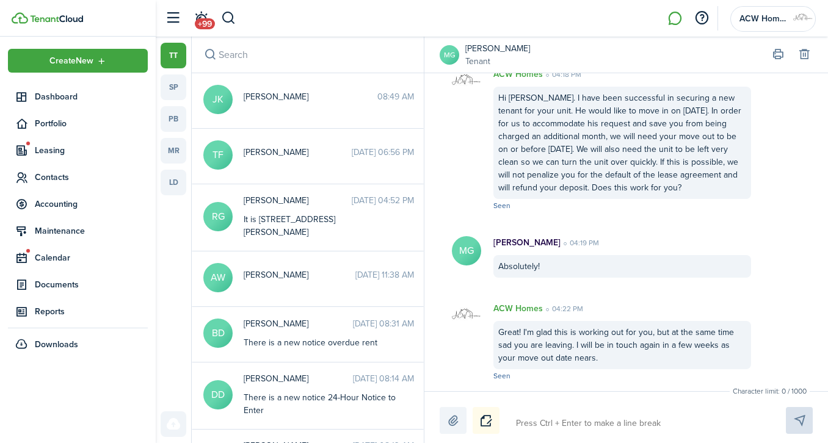
click at [242, 95] on div "[PERSON_NAME] 08:49 AM" at bounding box center [329, 99] width 189 height 19
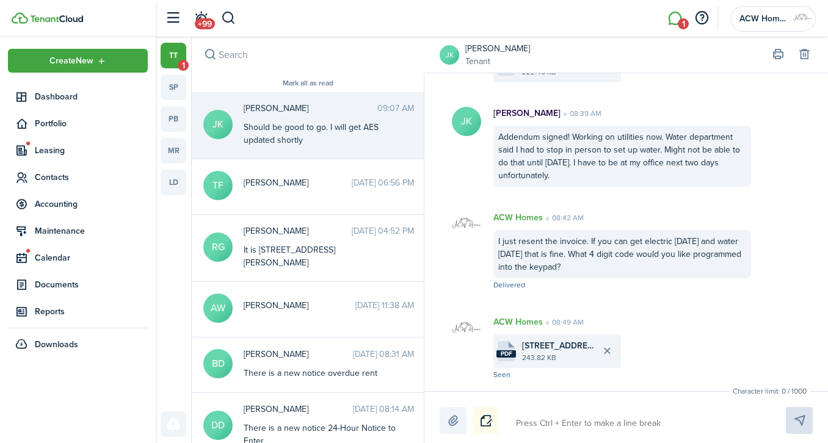
scroll to position [1890, 0]
